Goal: Complete application form

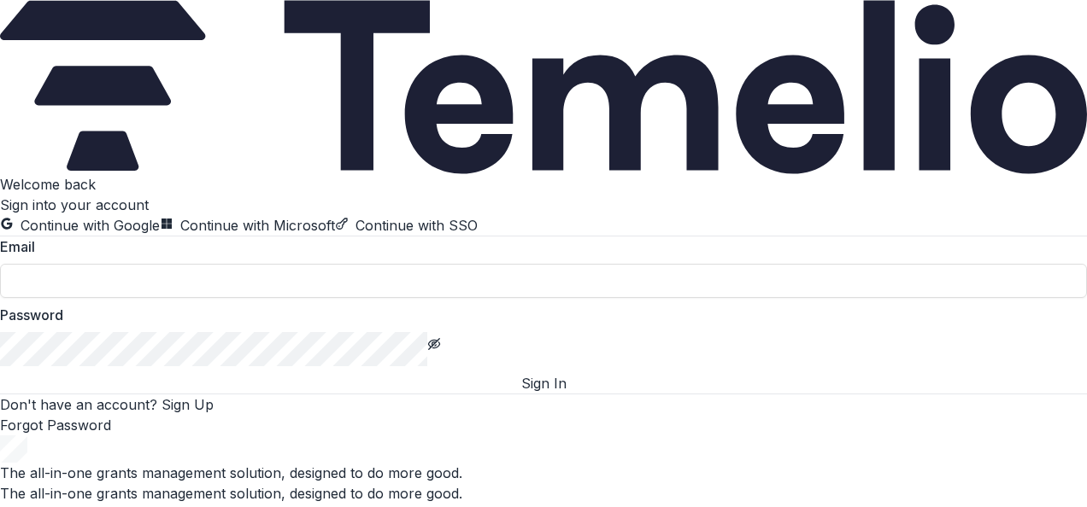
click at [160, 215] on button "Continue with Google" at bounding box center [80, 225] width 160 height 21
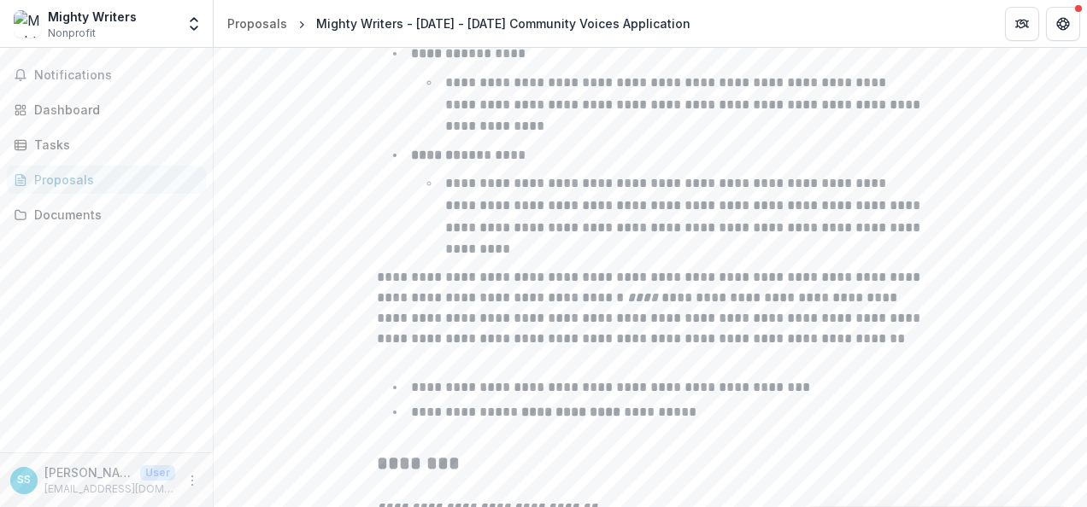
scroll to position [2906, 0]
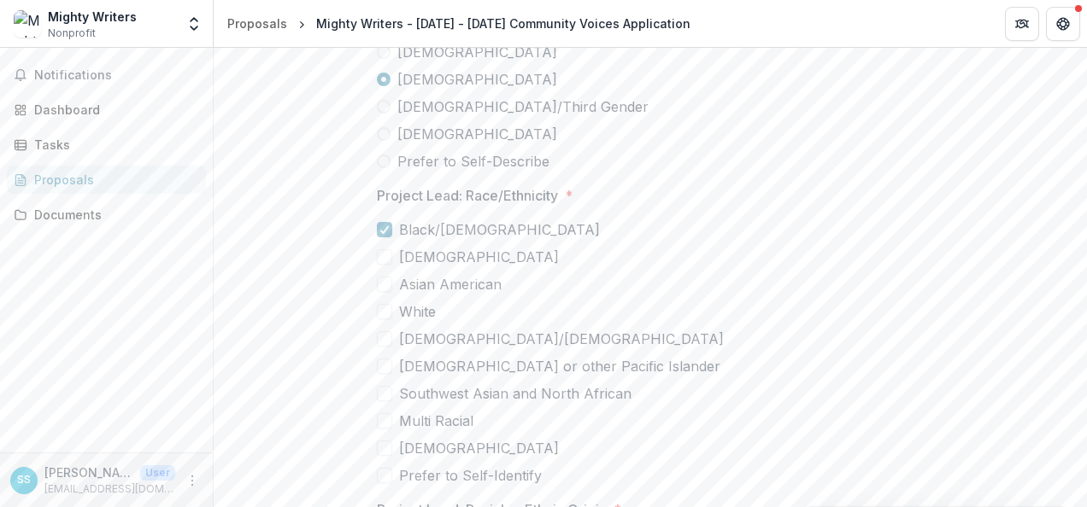
scroll to position [4789, 0]
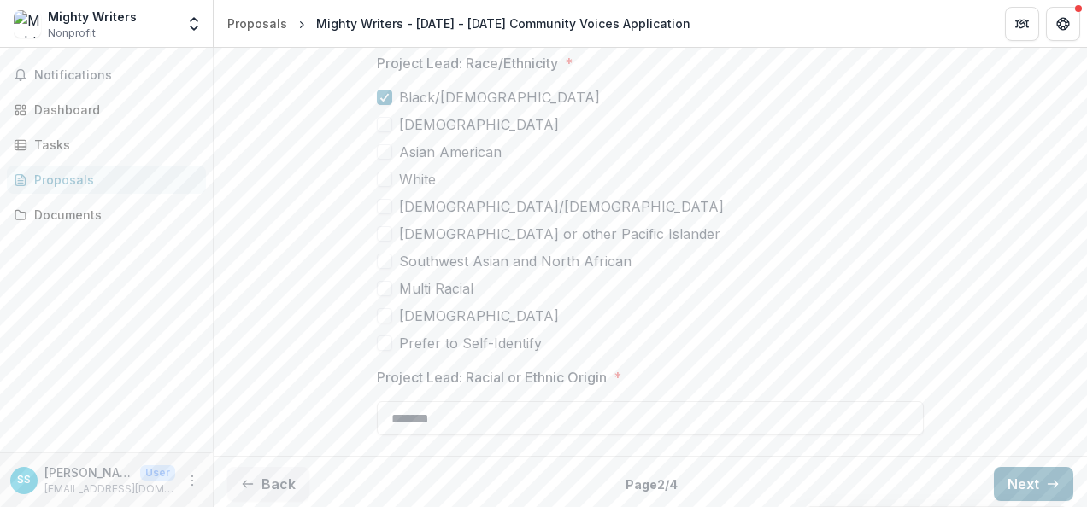
click at [1048, 483] on icon "button" at bounding box center [1053, 485] width 14 height 14
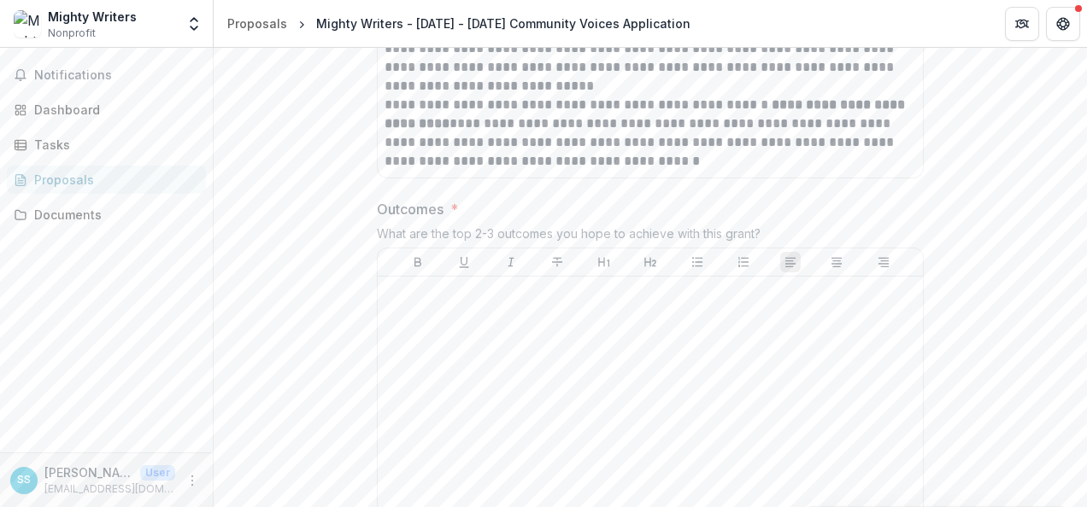
scroll to position [1860, 0]
click at [531, 342] on div at bounding box center [649, 412] width 531 height 256
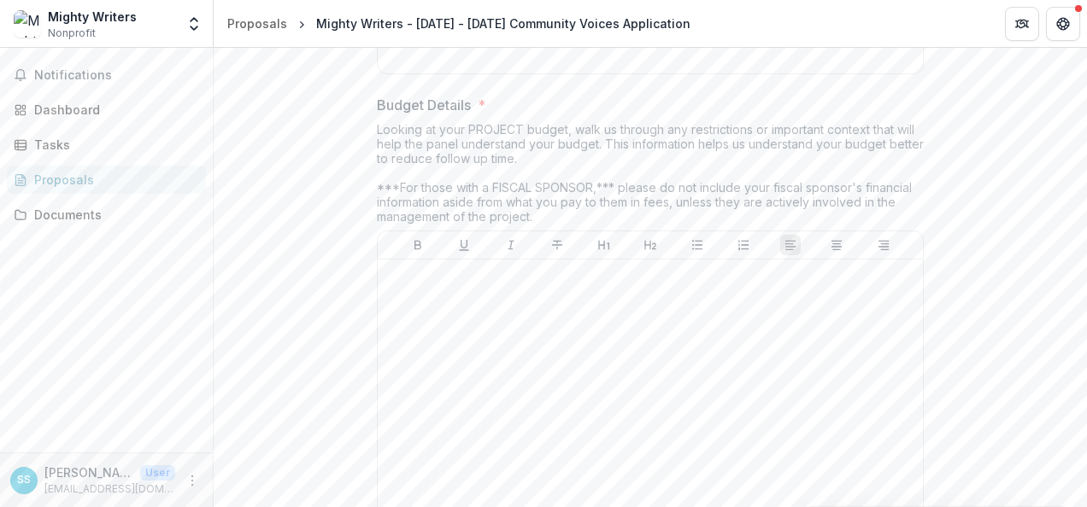
scroll to position [4872, 0]
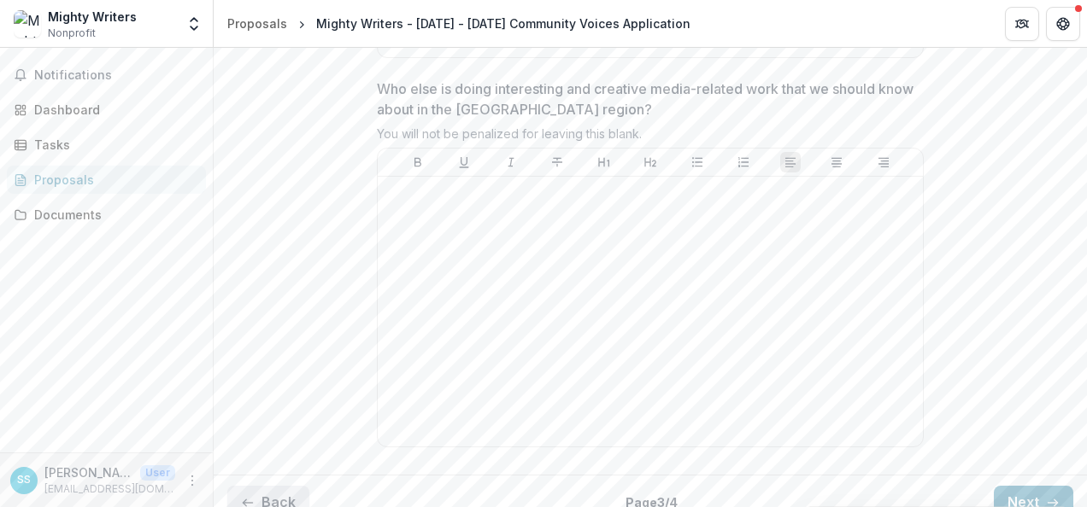
click at [265, 487] on button "Back" at bounding box center [268, 503] width 82 height 34
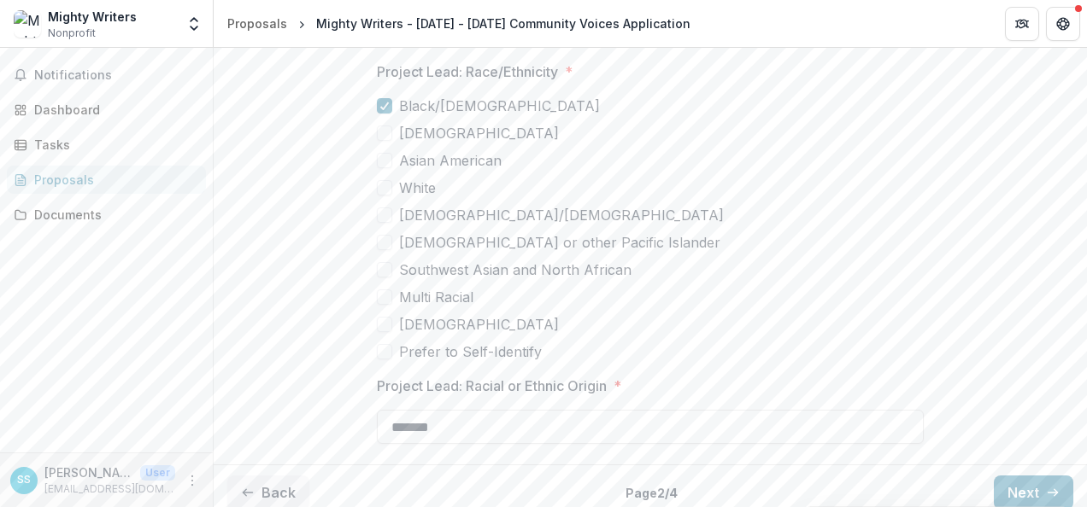
scroll to position [4789, 0]
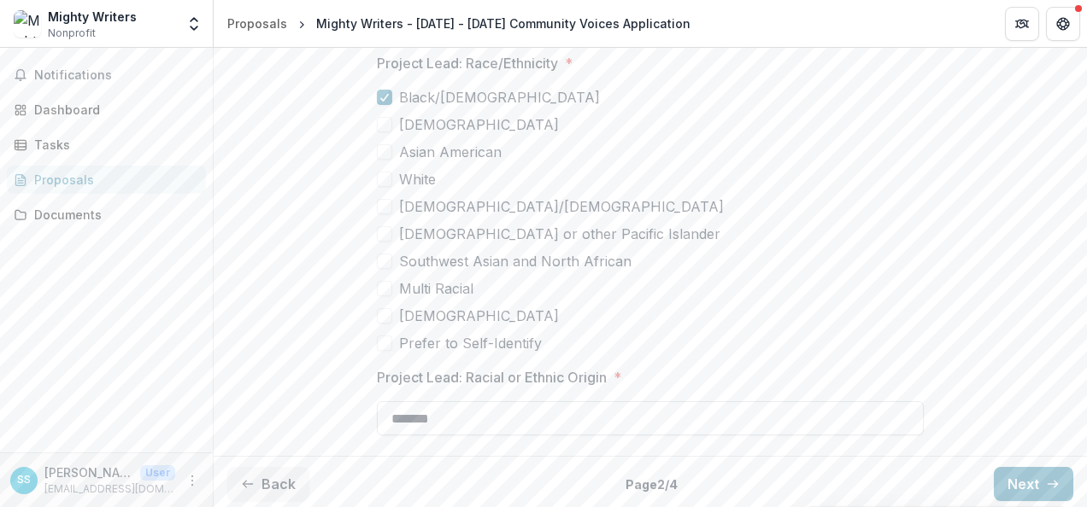
click at [496, 410] on input "*******" at bounding box center [650, 419] width 547 height 34
